Goal: Navigation & Orientation: Understand site structure

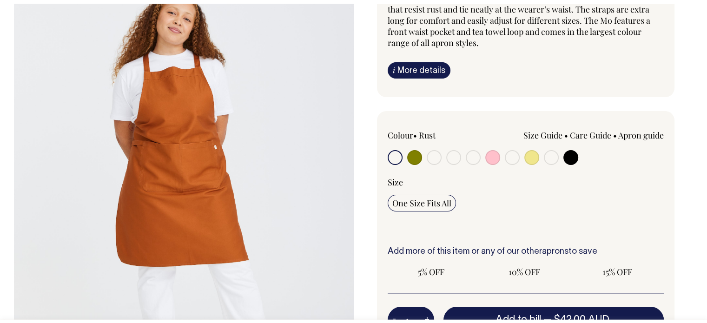
scroll to position [139, 0]
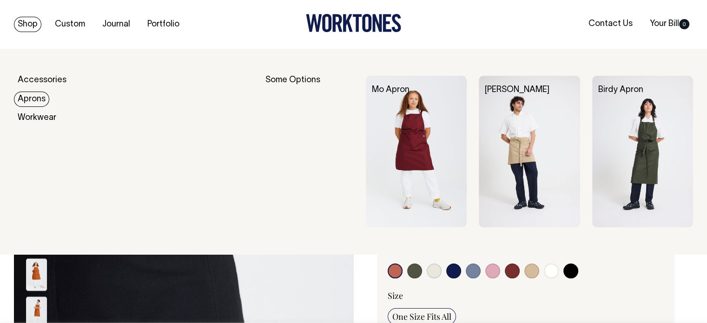
click at [39, 100] on link "Aprons" at bounding box center [31, 99] width 35 height 15
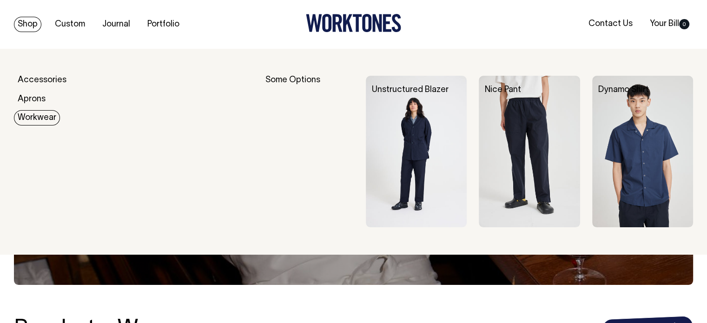
click at [44, 119] on link "Workwear" at bounding box center [37, 117] width 46 height 15
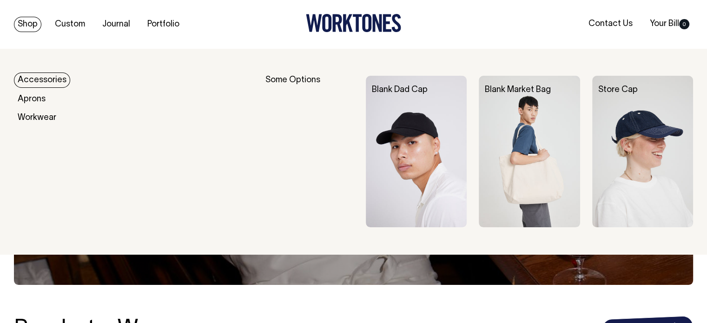
click at [42, 80] on link "Accessories" at bounding box center [42, 80] width 56 height 15
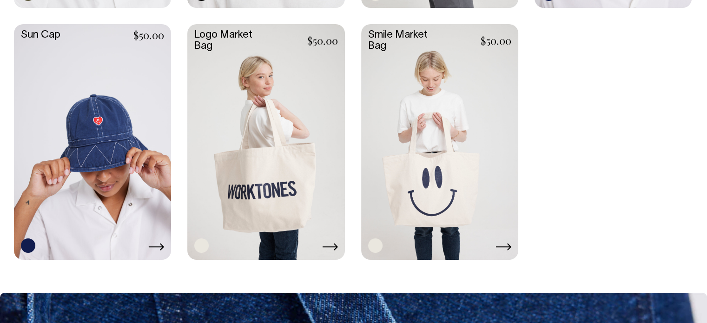
scroll to position [930, 0]
